Goal: Transaction & Acquisition: Purchase product/service

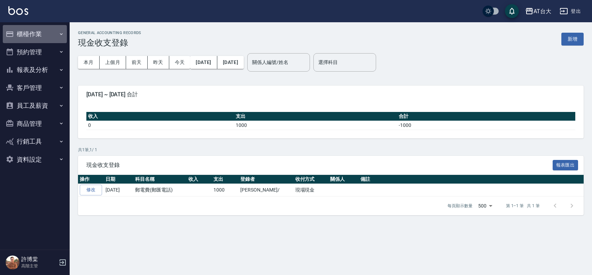
click at [49, 30] on button "櫃檯作業" at bounding box center [35, 34] width 64 height 18
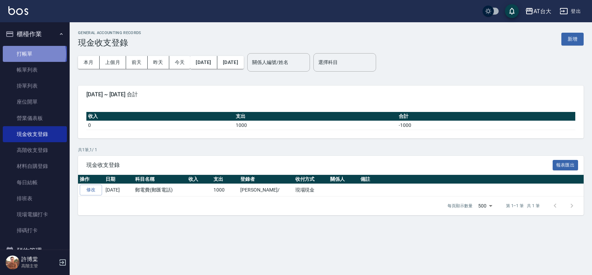
click at [34, 54] on link "打帳單" at bounding box center [35, 54] width 64 height 16
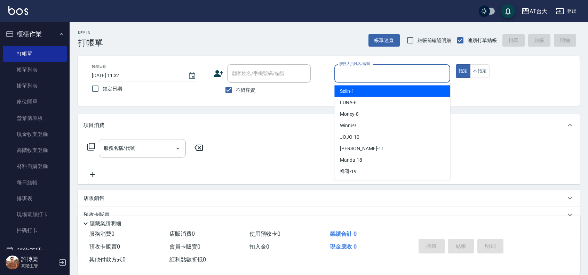
click at [359, 76] on input "服務人員姓名/編號" at bounding box center [393, 74] width 110 height 12
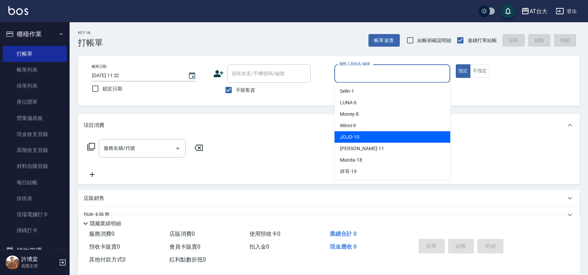
click at [376, 135] on div "JOJO -10" at bounding box center [392, 137] width 116 height 11
type input "JOJO-10"
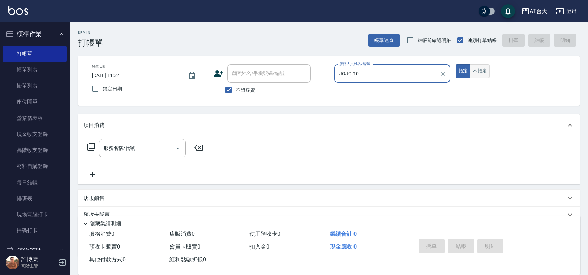
click at [478, 74] on button "不指定" at bounding box center [479, 71] width 19 height 14
click at [169, 142] on input "服務名稱/代號" at bounding box center [137, 148] width 70 height 12
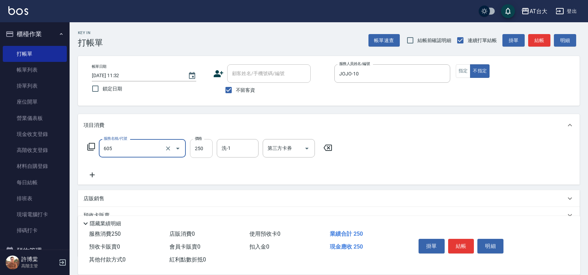
type input "洗髮 (女)(605)"
click at [201, 142] on input "250" at bounding box center [201, 148] width 23 height 19
type input "350"
click at [469, 245] on button "結帳" at bounding box center [461, 246] width 26 height 15
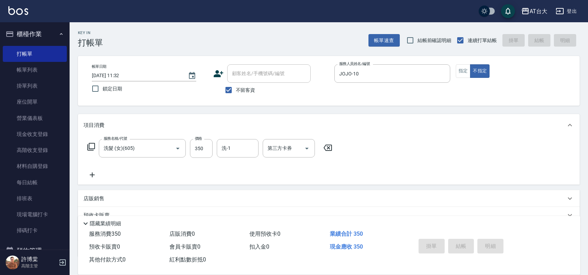
type input "[DATE] 11:33"
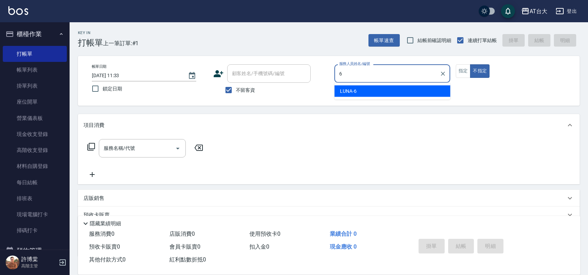
type input "LUNA-6"
type button "false"
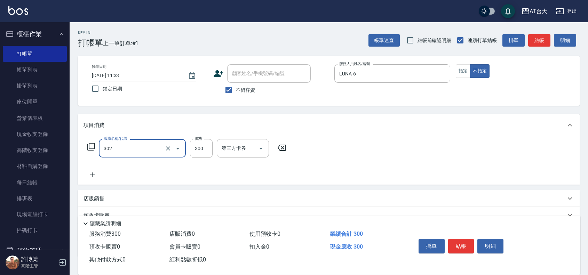
type input "剪髮(302)"
type input "450"
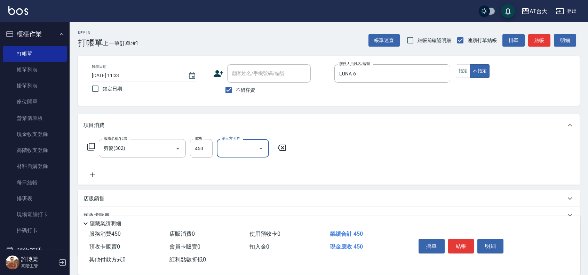
drag, startPoint x: 463, startPoint y: 71, endPoint x: 465, endPoint y: 82, distance: 10.6
click at [464, 71] on button "指定" at bounding box center [463, 71] width 15 height 14
click at [465, 239] on button "結帳" at bounding box center [461, 246] width 26 height 15
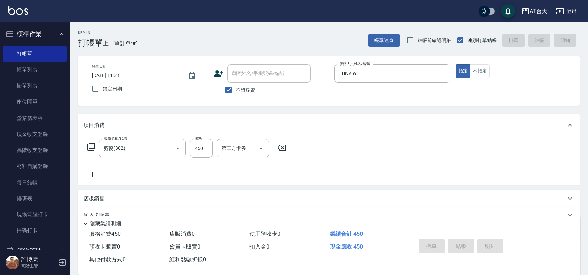
type input "[DATE] 11:42"
